Goal: Transaction & Acquisition: Purchase product/service

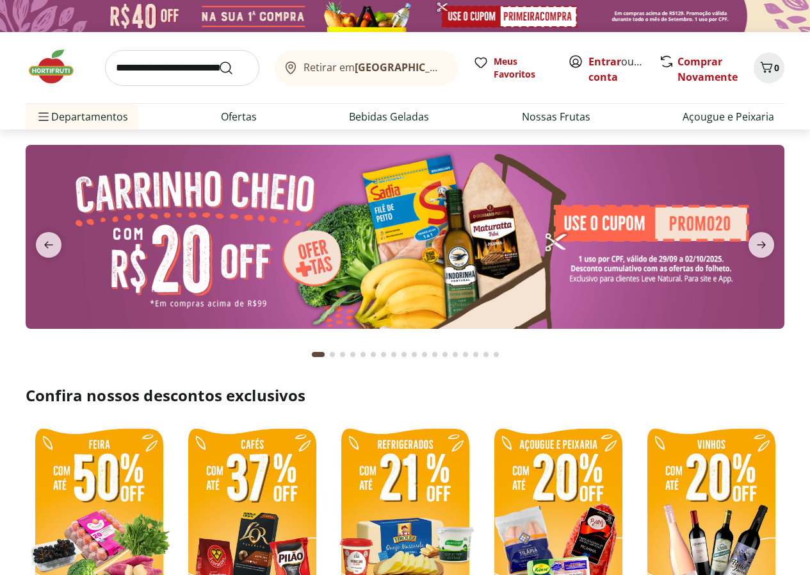
click at [164, 70] on input "search" at bounding box center [182, 68] width 154 height 36
type input "*****"
click at [218, 60] on button "Submit Search" at bounding box center [233, 67] width 31 height 15
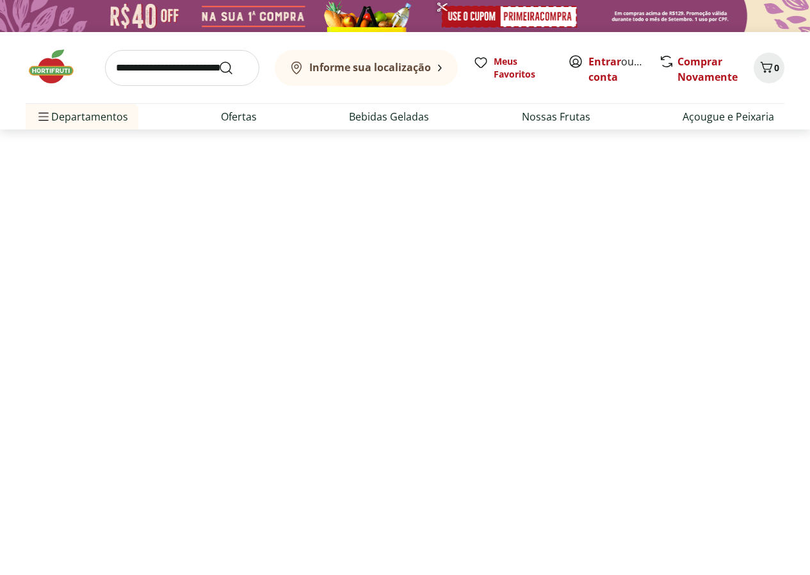
select select "**********"
